Goal: Find specific page/section: Find specific page/section

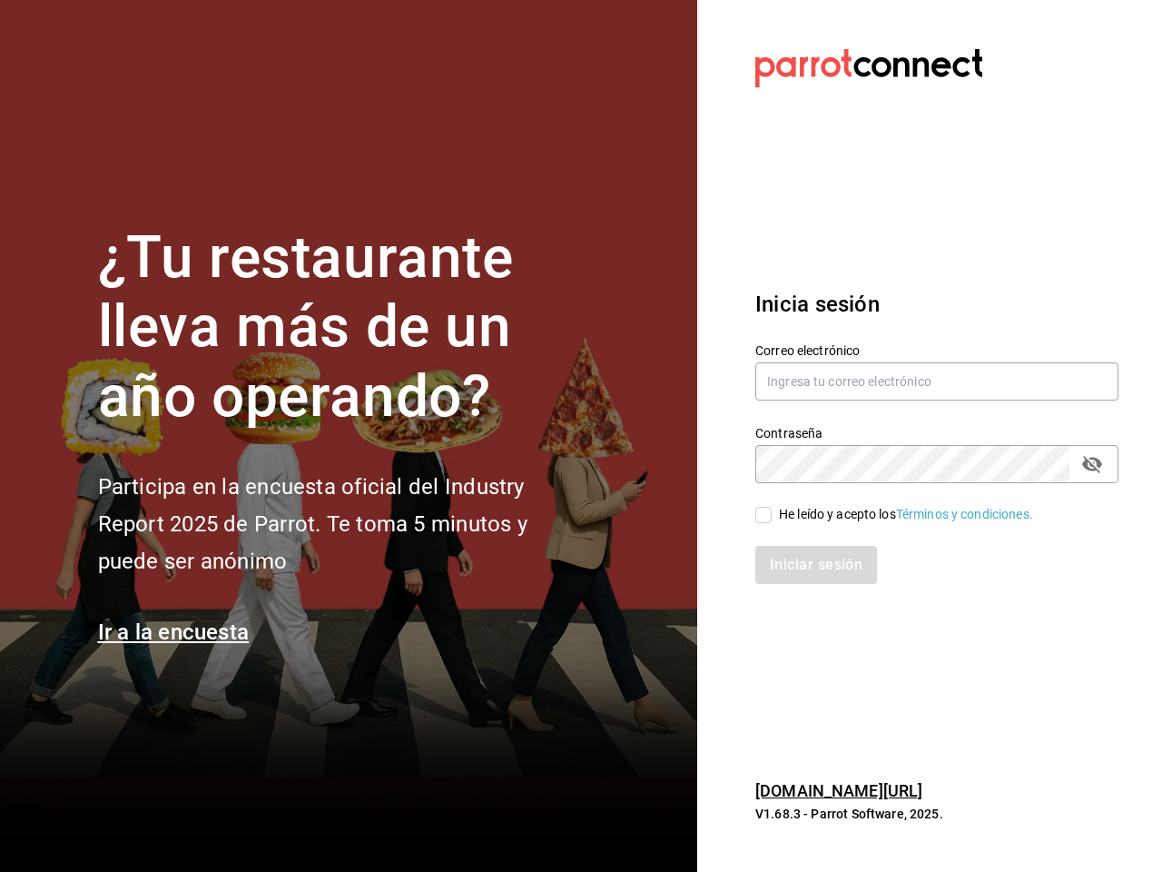
click at [581, 436] on div "¿Tu restaurante lleva más de un año operando? Participa en la encuesta oficial …" at bounding box center [343, 436] width 490 height 426
click at [937, 381] on input "text" at bounding box center [936, 381] width 363 height 38
click at [1092, 464] on icon "passwordField" at bounding box center [1092, 464] width 20 height 17
